Goal: Check status: Check status

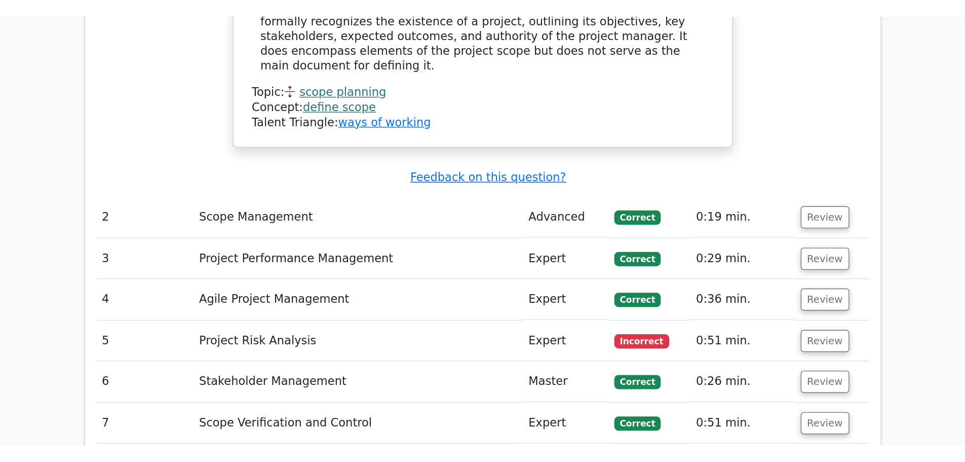
scroll to position [1825, 0]
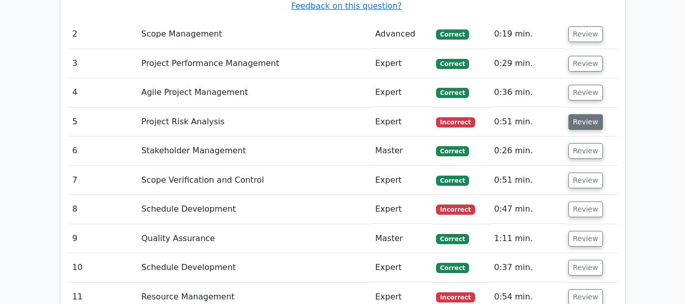
click at [571, 114] on button "Review" at bounding box center [585, 122] width 34 height 16
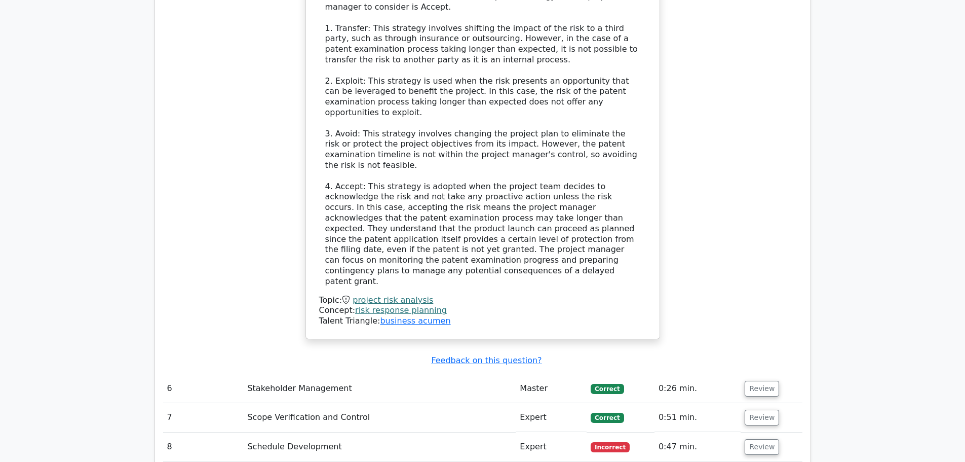
scroll to position [2230, 0]
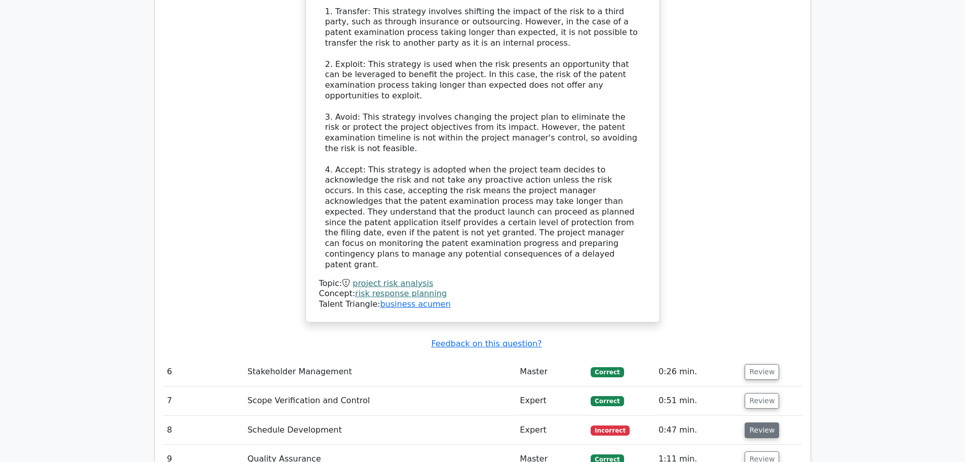
click at [684, 303] on button "Review" at bounding box center [762, 430] width 34 height 16
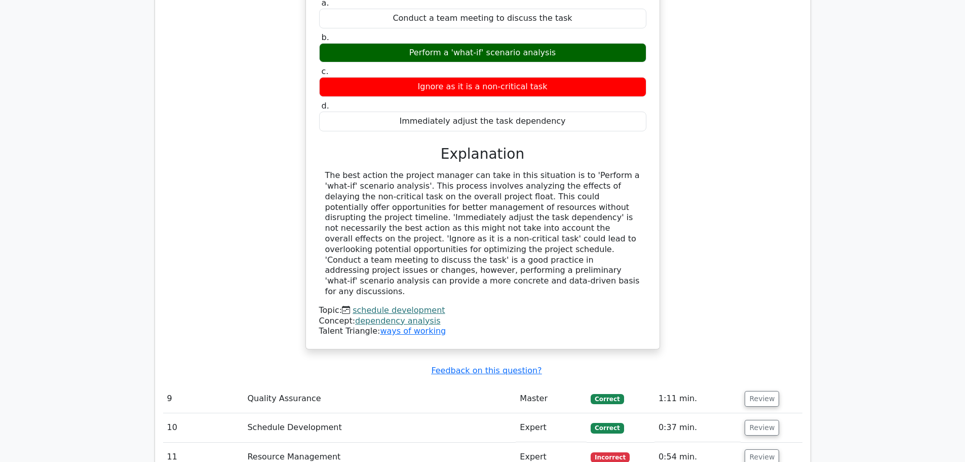
scroll to position [2737, 0]
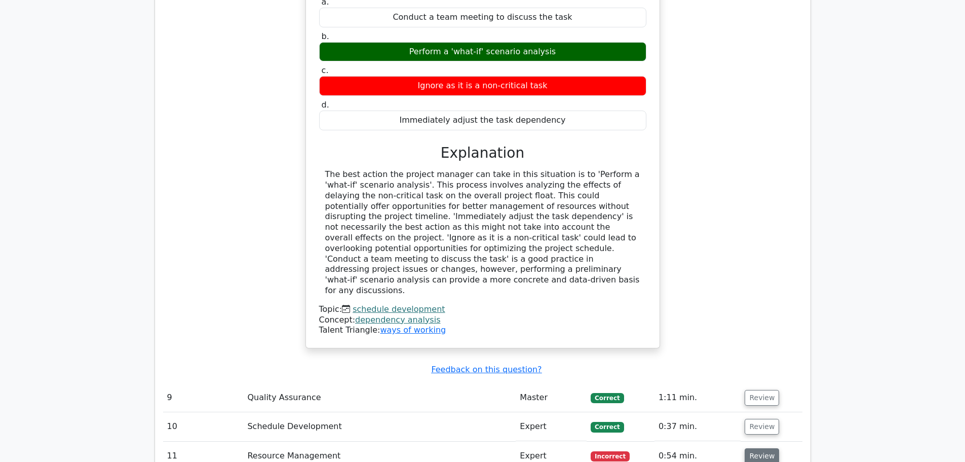
click at [684, 303] on button "Review" at bounding box center [762, 456] width 34 height 16
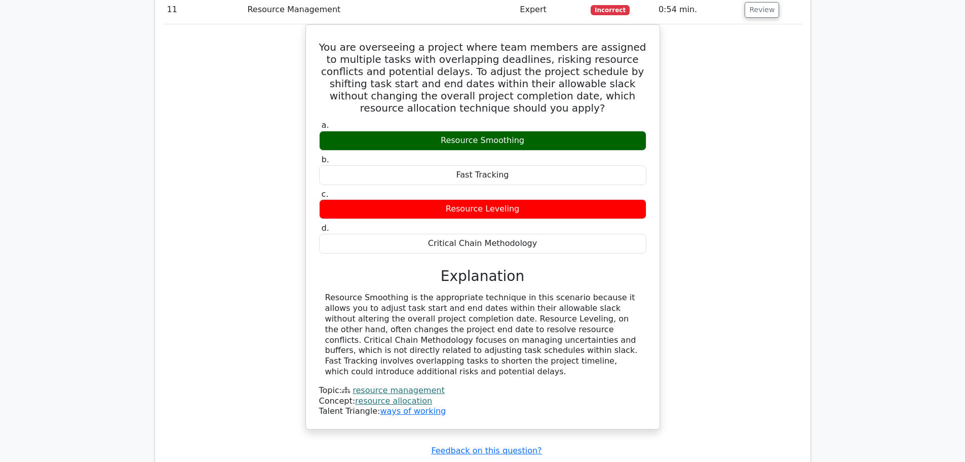
scroll to position [3294, 0]
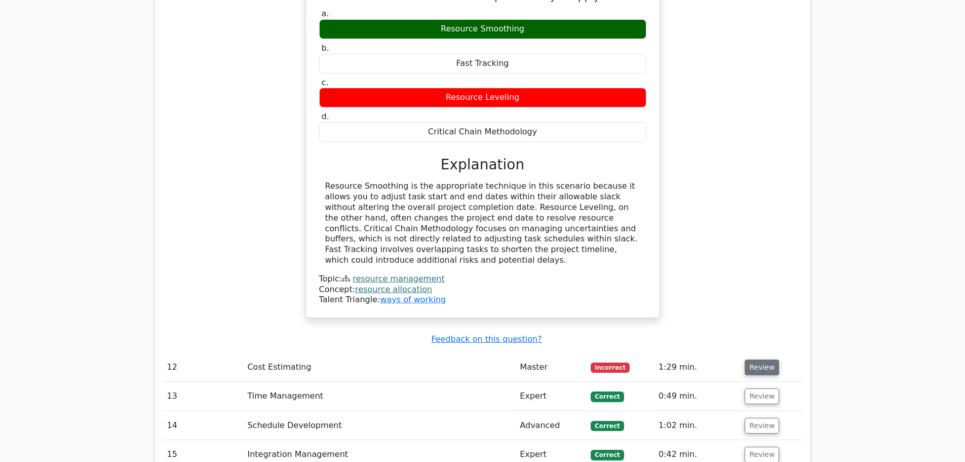
click at [684, 303] on button "Review" at bounding box center [762, 367] width 34 height 16
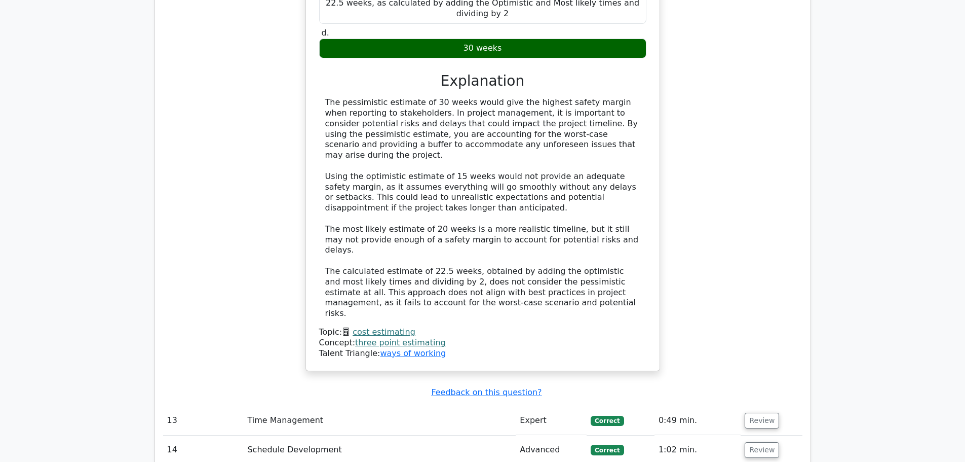
scroll to position [3903, 0]
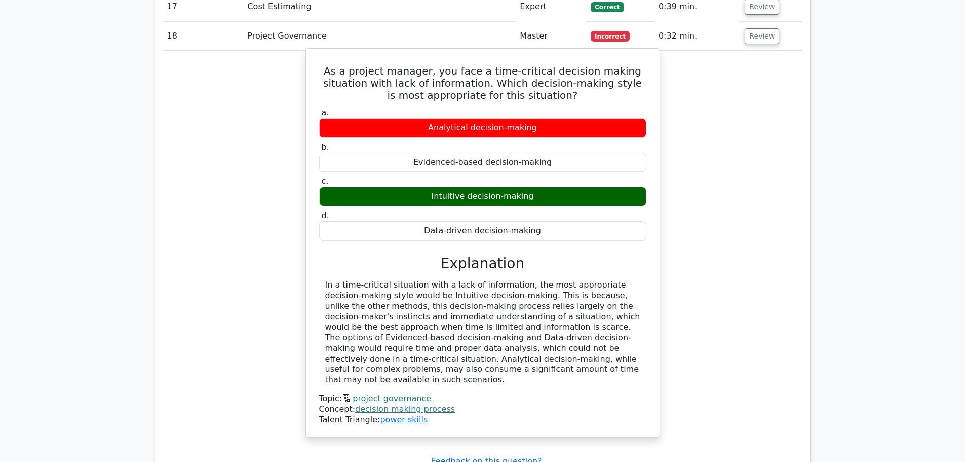
scroll to position [4511, 0]
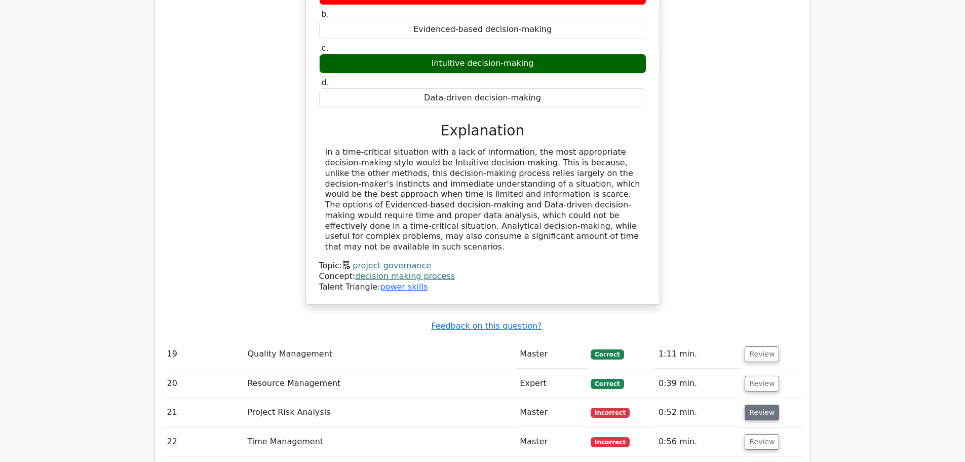
click at [684, 303] on button "Review" at bounding box center [762, 412] width 34 height 16
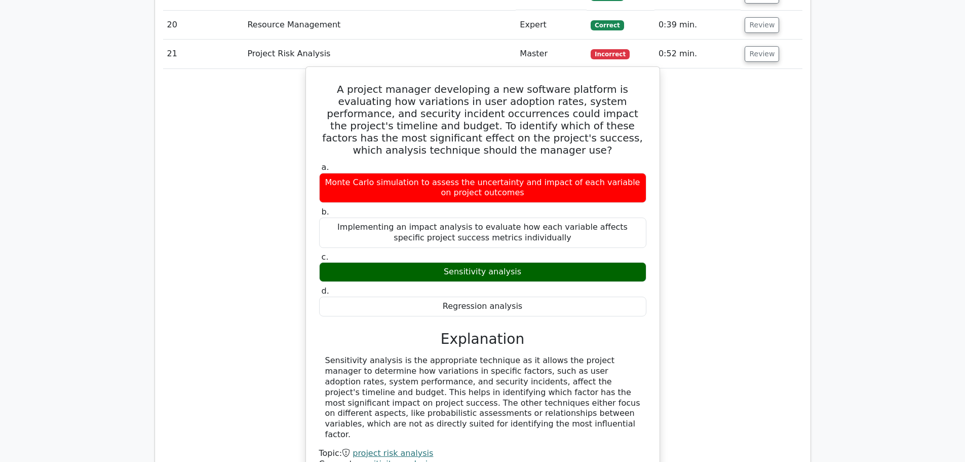
scroll to position [4967, 0]
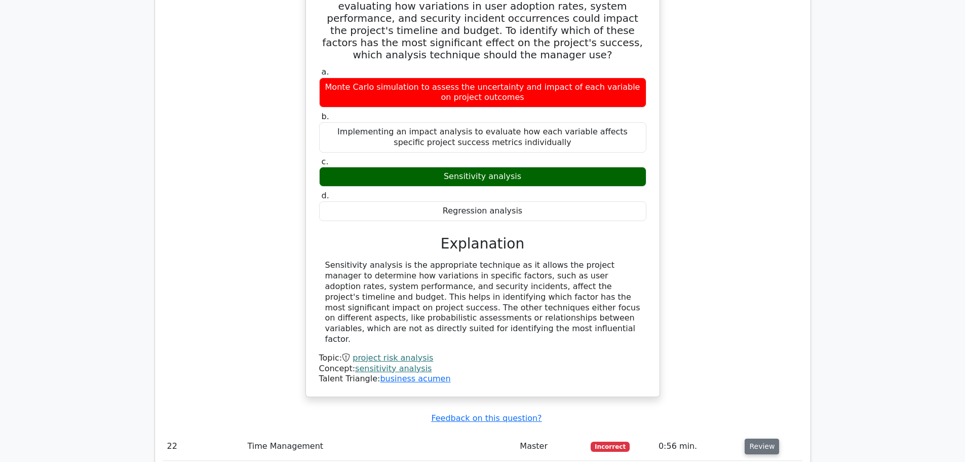
click at [684, 303] on button "Review" at bounding box center [762, 446] width 34 height 16
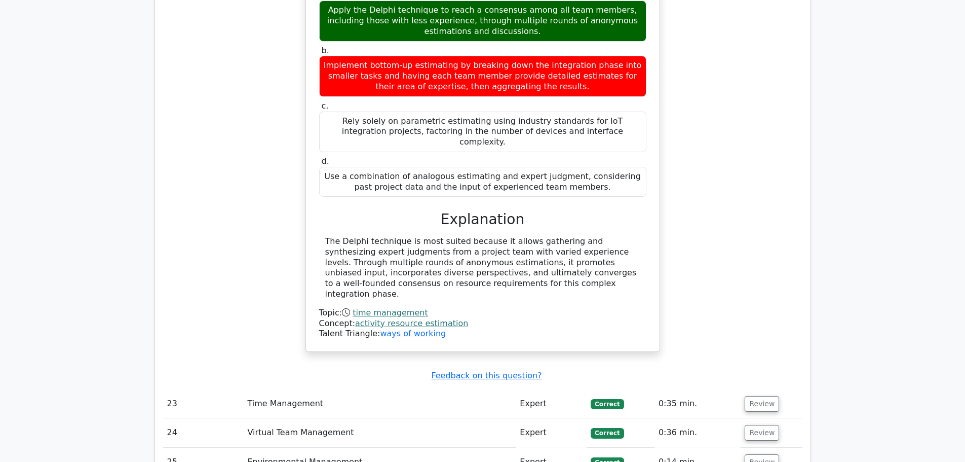
scroll to position [5676, 0]
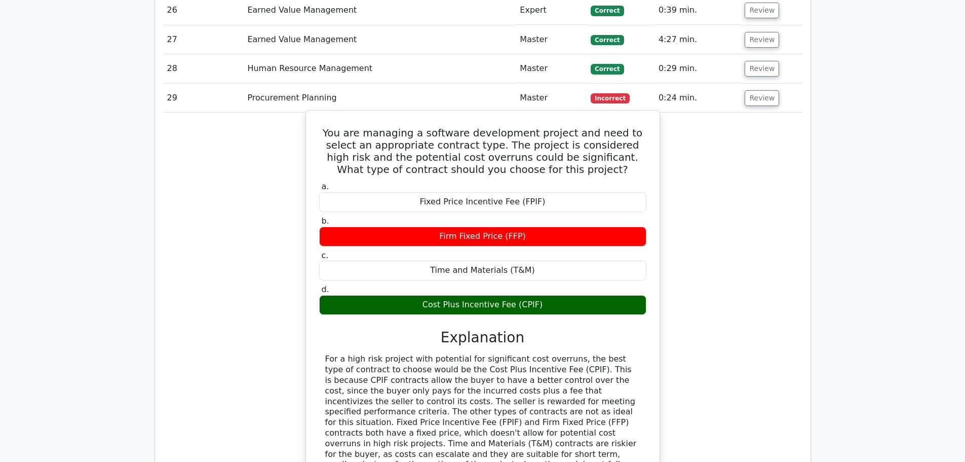
scroll to position [6133, 0]
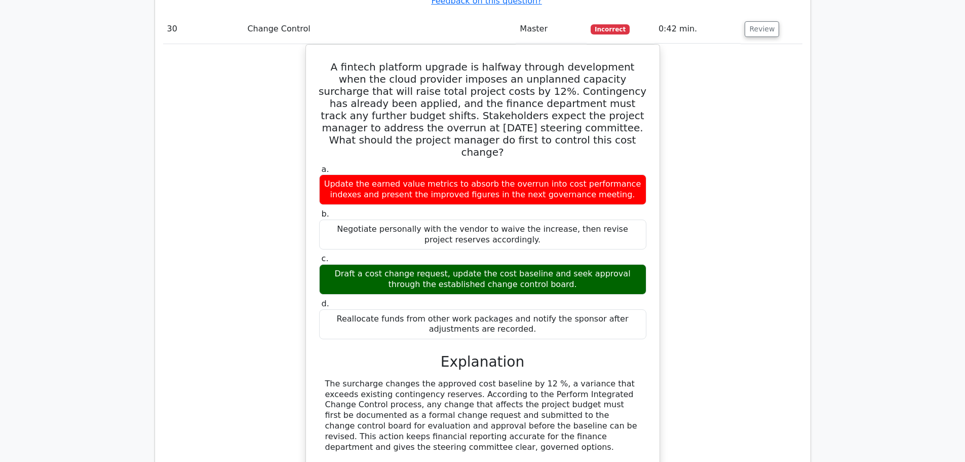
scroll to position [6842, 0]
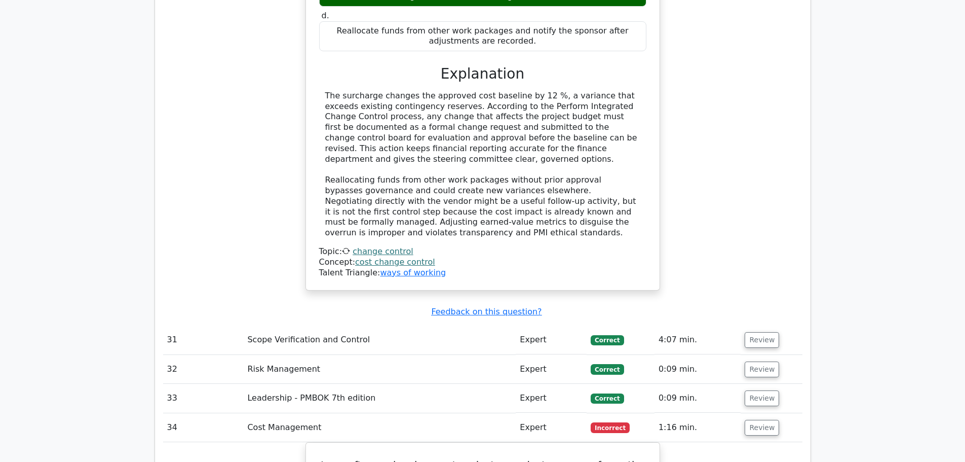
scroll to position [6943, 0]
